Goal: Task Accomplishment & Management: Use online tool/utility

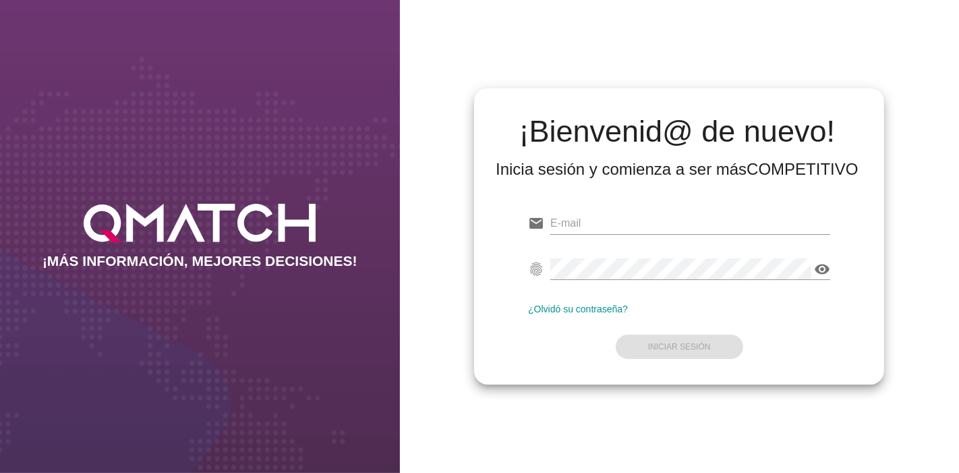
type input "[EMAIL_ADDRESS][PERSON_NAME][DOMAIN_NAME]"
click at [668, 328] on form "email [EMAIL_ADDRESS][PERSON_NAME][DOMAIN_NAME] fingerprint visibility ¿Olvidó …" at bounding box center [679, 283] width 302 height 159
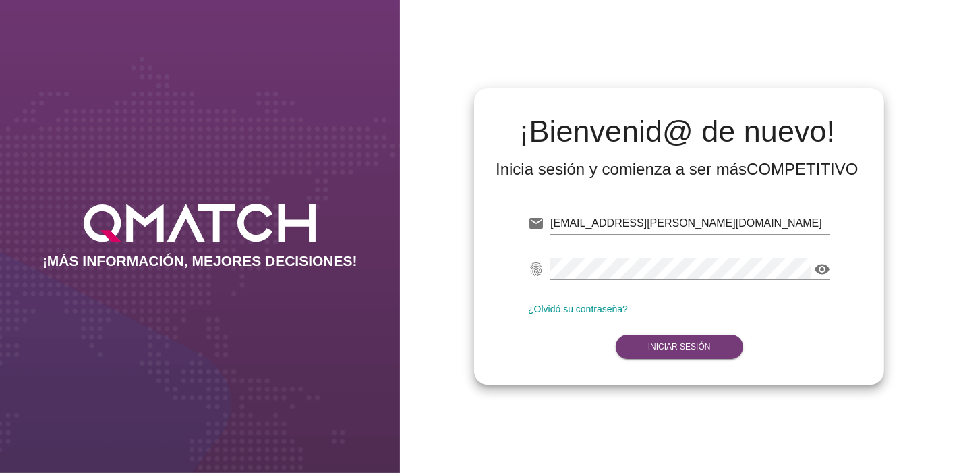
click at [667, 352] on button "Iniciar Sesión" at bounding box center [679, 346] width 127 height 24
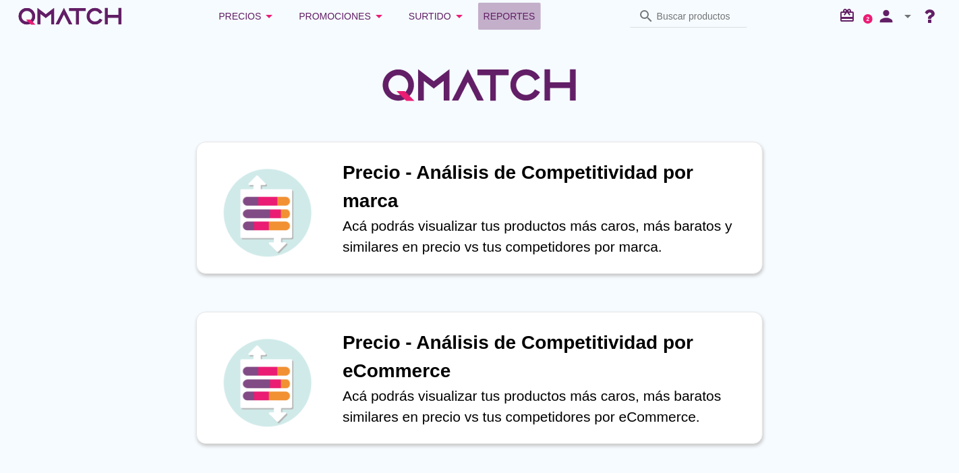
click at [492, 25] on link "Reportes" at bounding box center [509, 16] width 63 height 27
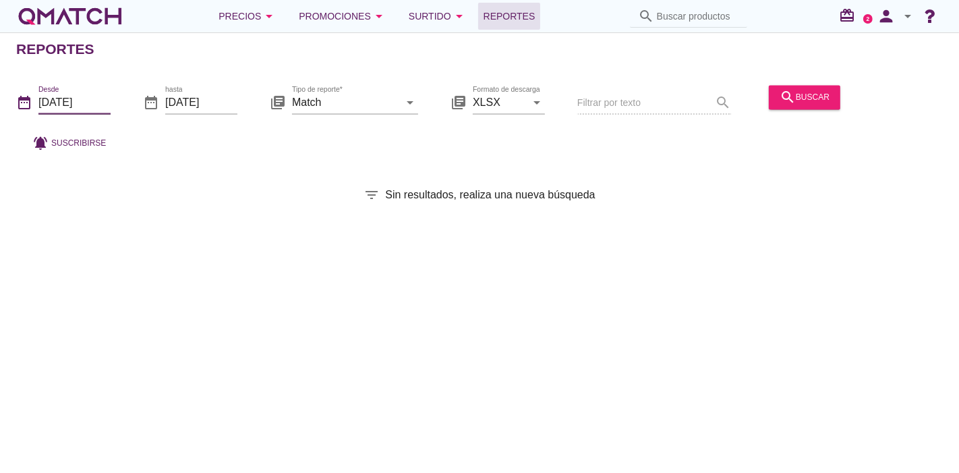
click at [40, 92] on input "[DATE]" at bounding box center [74, 103] width 72 height 22
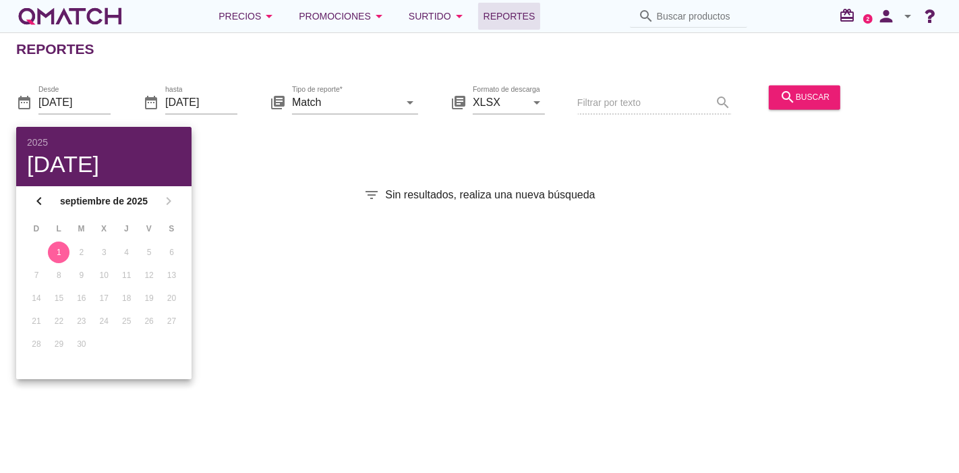
click at [309, 221] on div "Reportes date_range Desde [DATE] date_range hasta [DATE] library_books Tipo de …" at bounding box center [479, 252] width 959 height 440
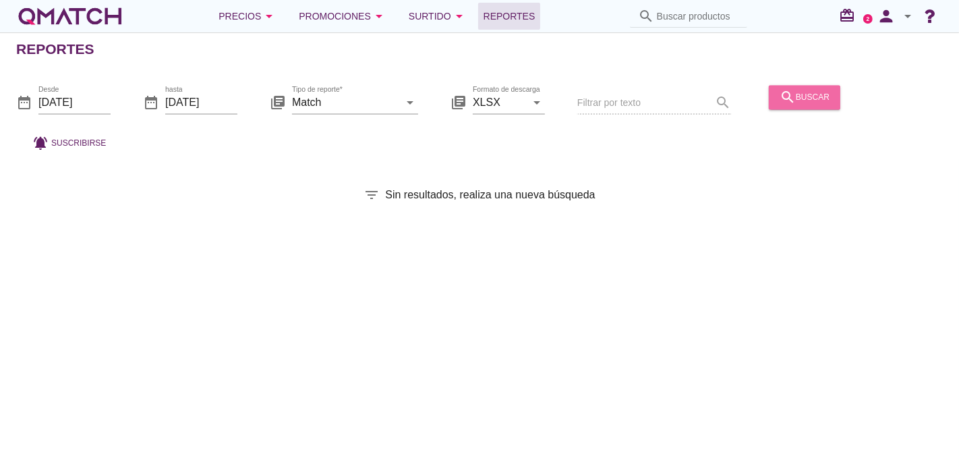
click at [799, 88] on button "search buscar" at bounding box center [804, 97] width 71 height 24
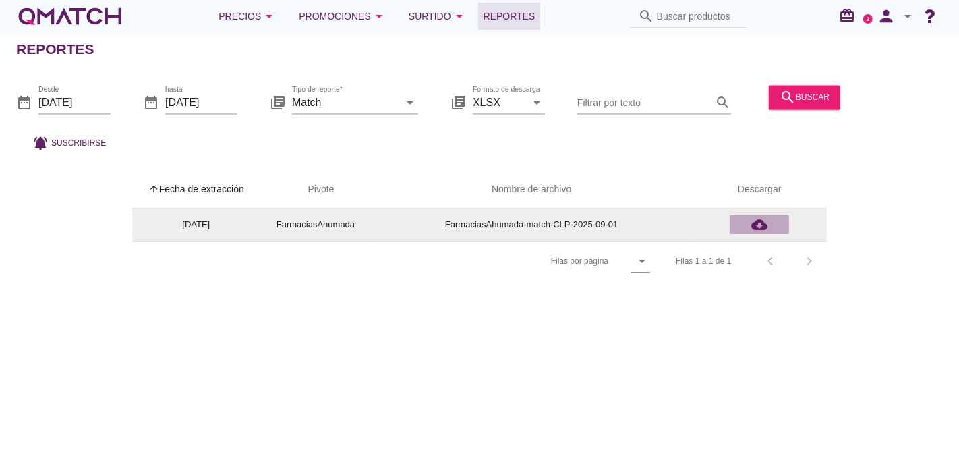
click at [761, 227] on icon "cloud_download" at bounding box center [759, 224] width 16 height 16
